Goal: Information Seeking & Learning: Learn about a topic

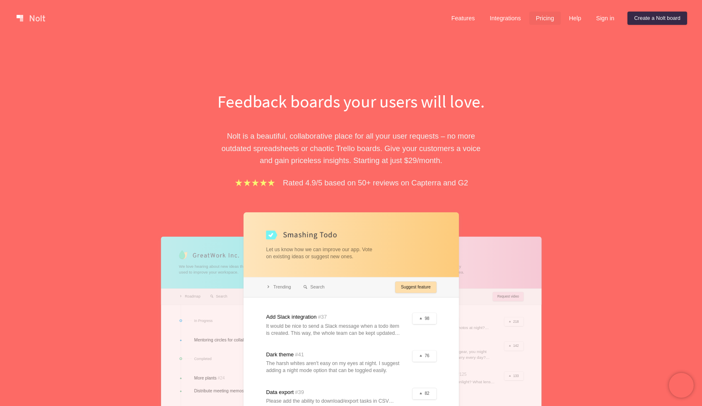
click at [538, 23] on link "Pricing" at bounding box center [544, 18] width 31 height 13
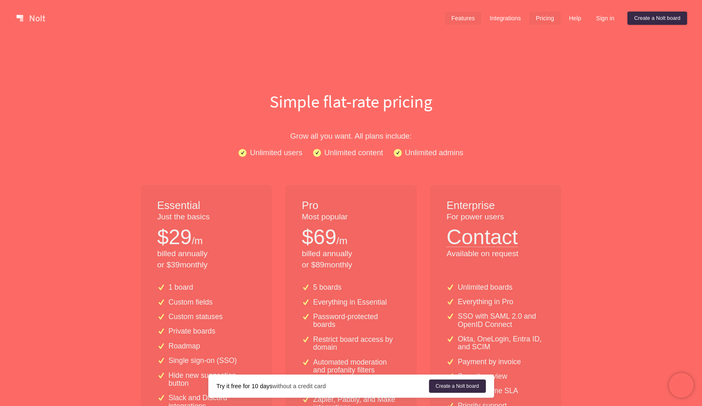
click at [456, 20] on link "Features" at bounding box center [463, 18] width 37 height 13
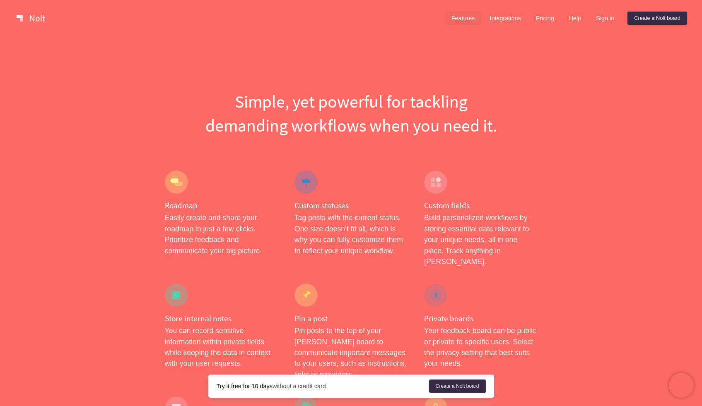
click at [39, 19] on link at bounding box center [30, 18] width 35 height 13
